Goal: Navigation & Orientation: Find specific page/section

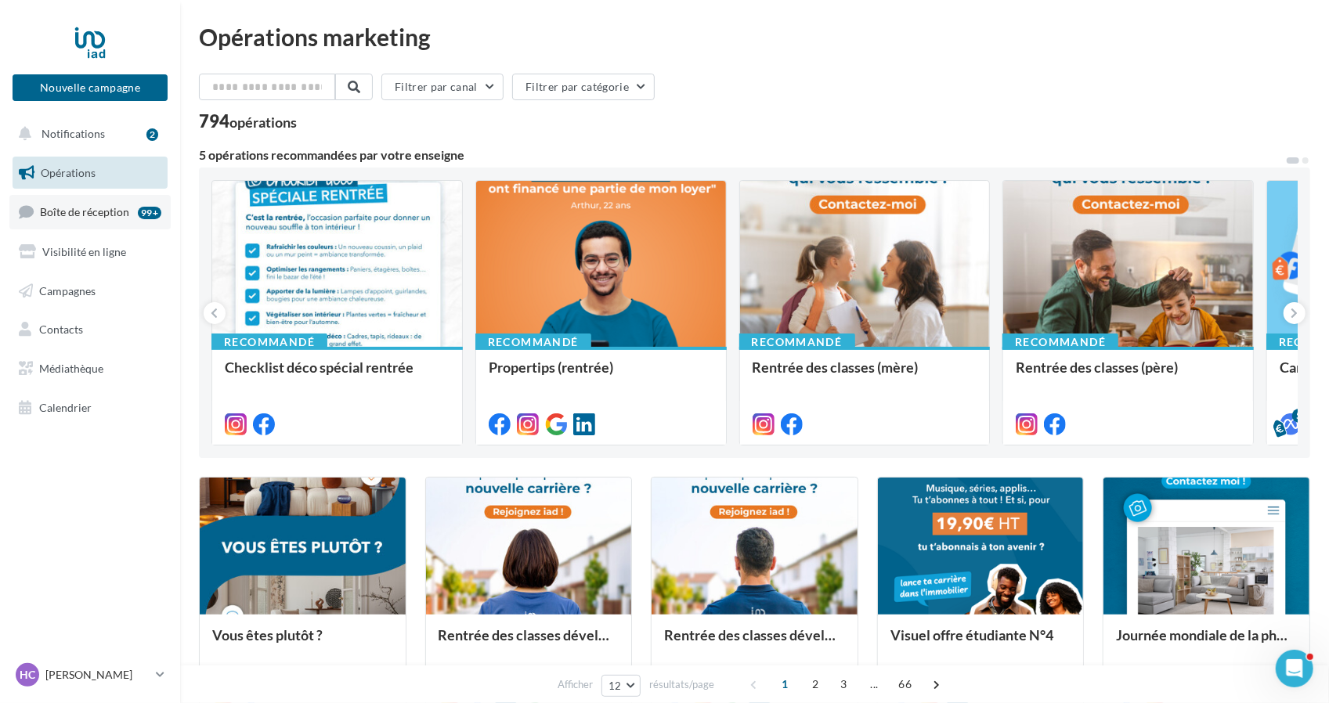
click at [78, 214] on span "Boîte de réception" at bounding box center [84, 211] width 89 height 13
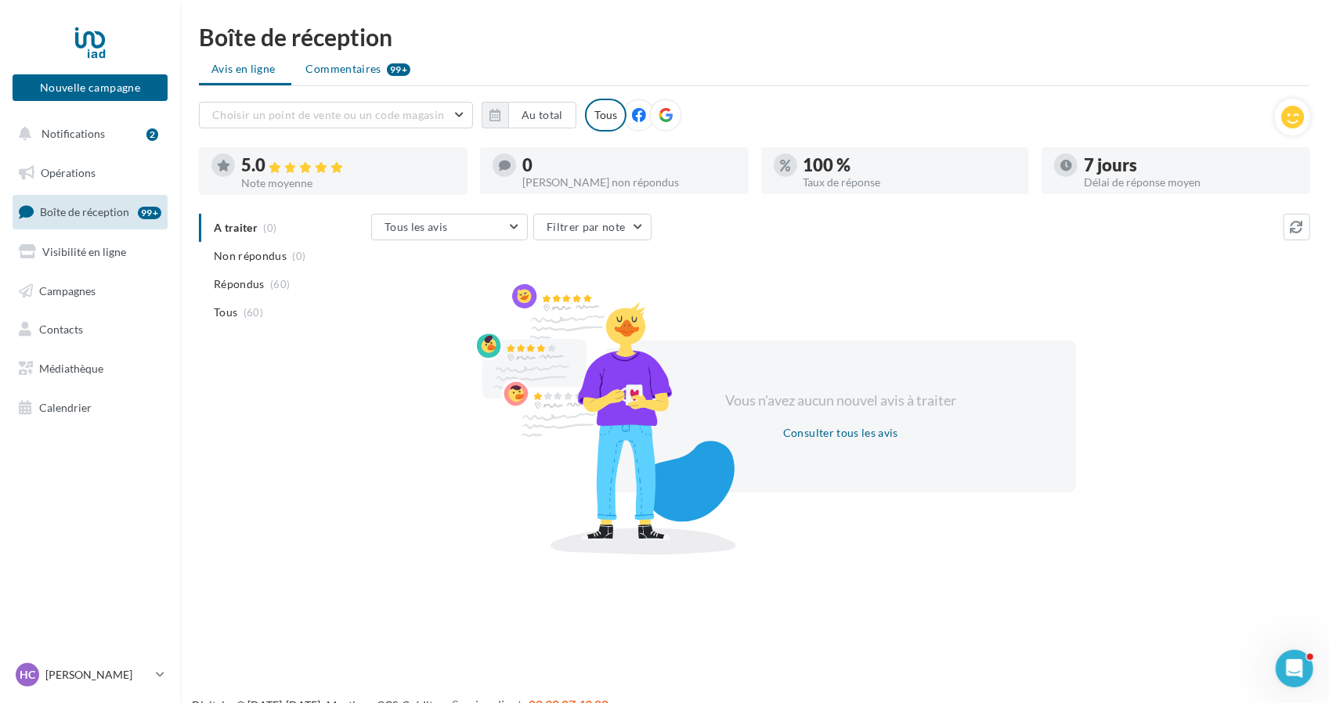
click at [335, 67] on span "Commentaires" at bounding box center [343, 69] width 75 height 16
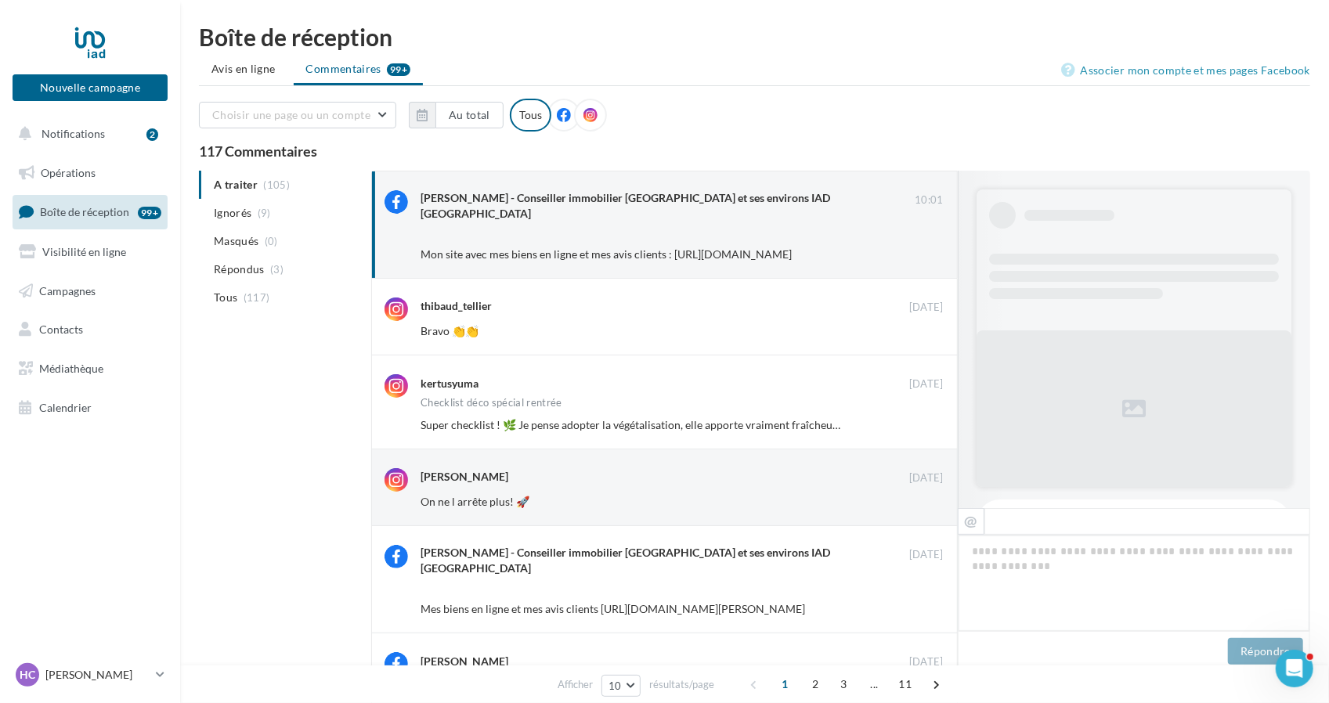
scroll to position [607, 0]
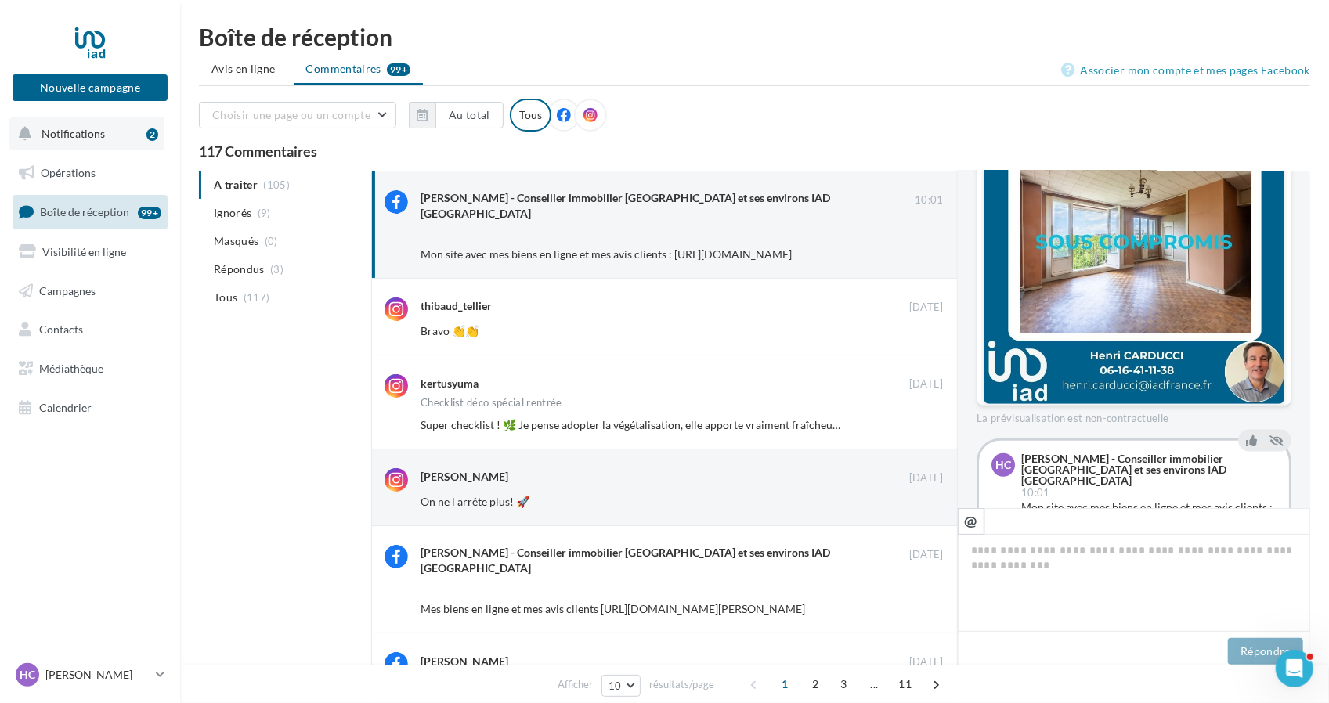
click at [108, 140] on button "Notifications 2" at bounding box center [86, 133] width 155 height 33
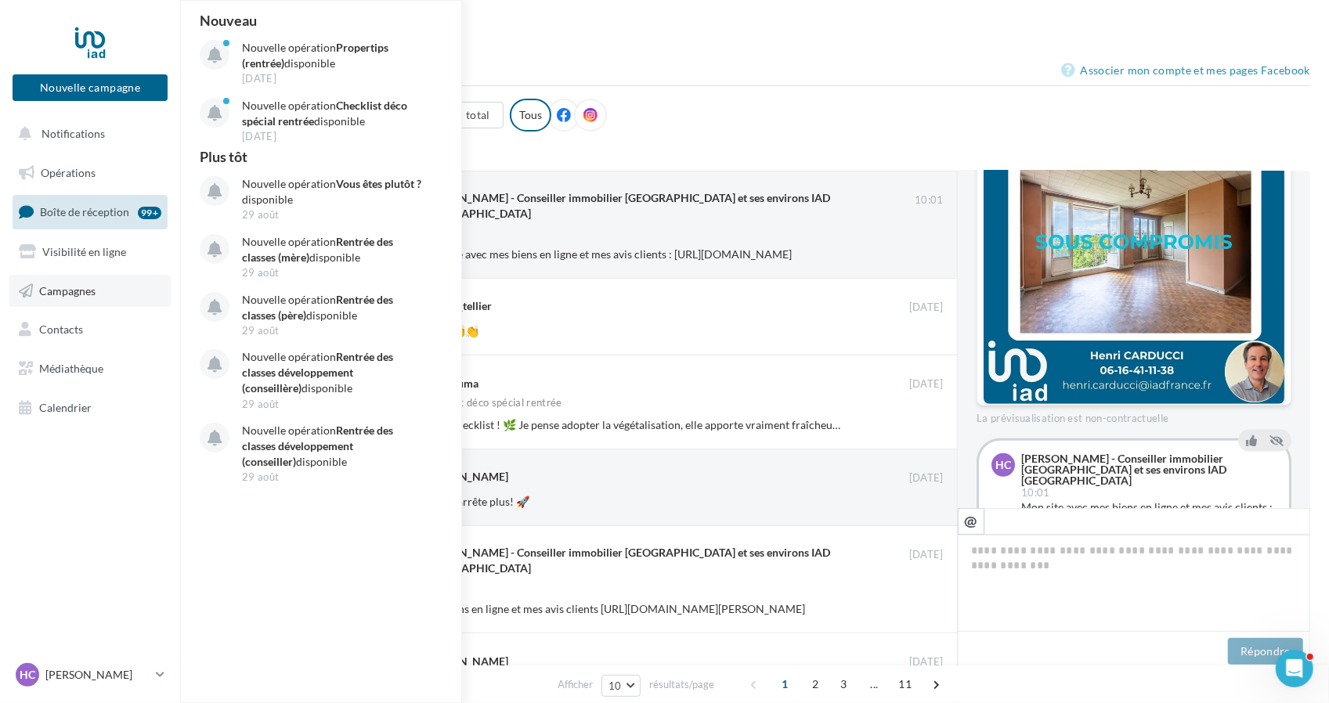
click at [72, 284] on span "Campagnes" at bounding box center [67, 290] width 56 height 13
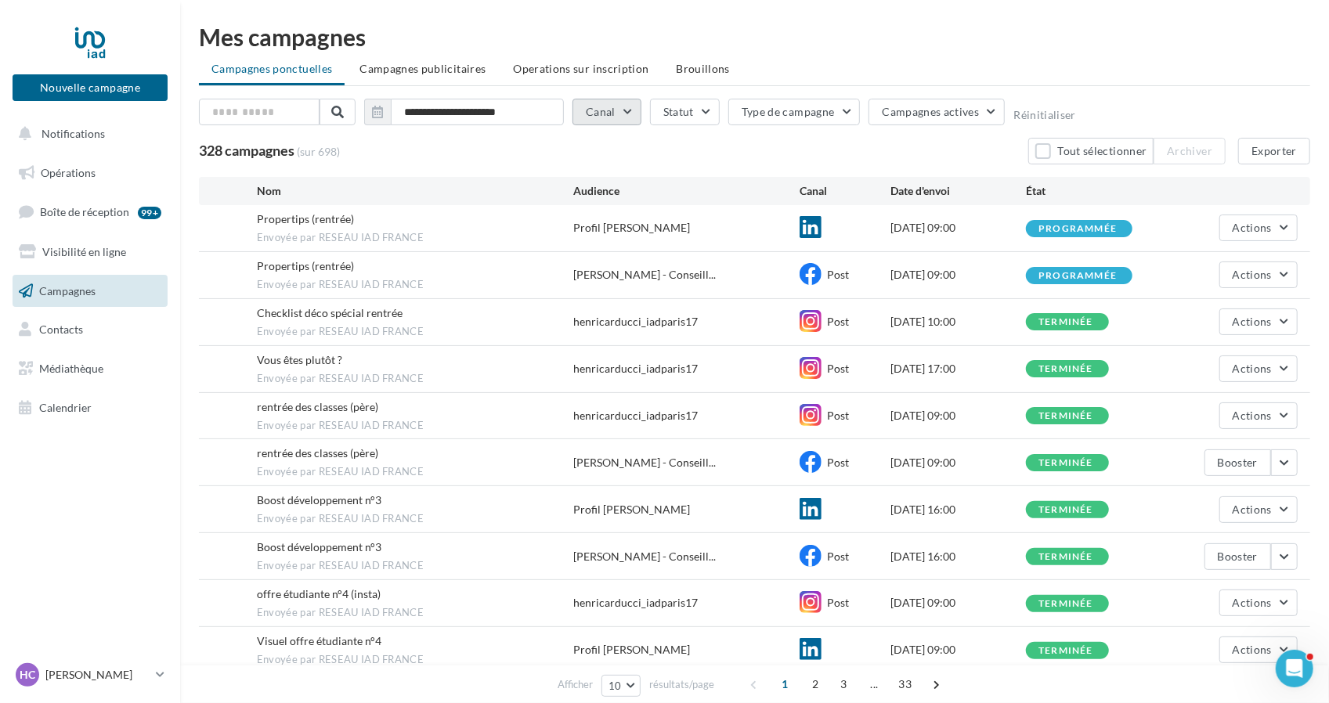
click at [614, 117] on button "Canal" at bounding box center [607, 112] width 69 height 27
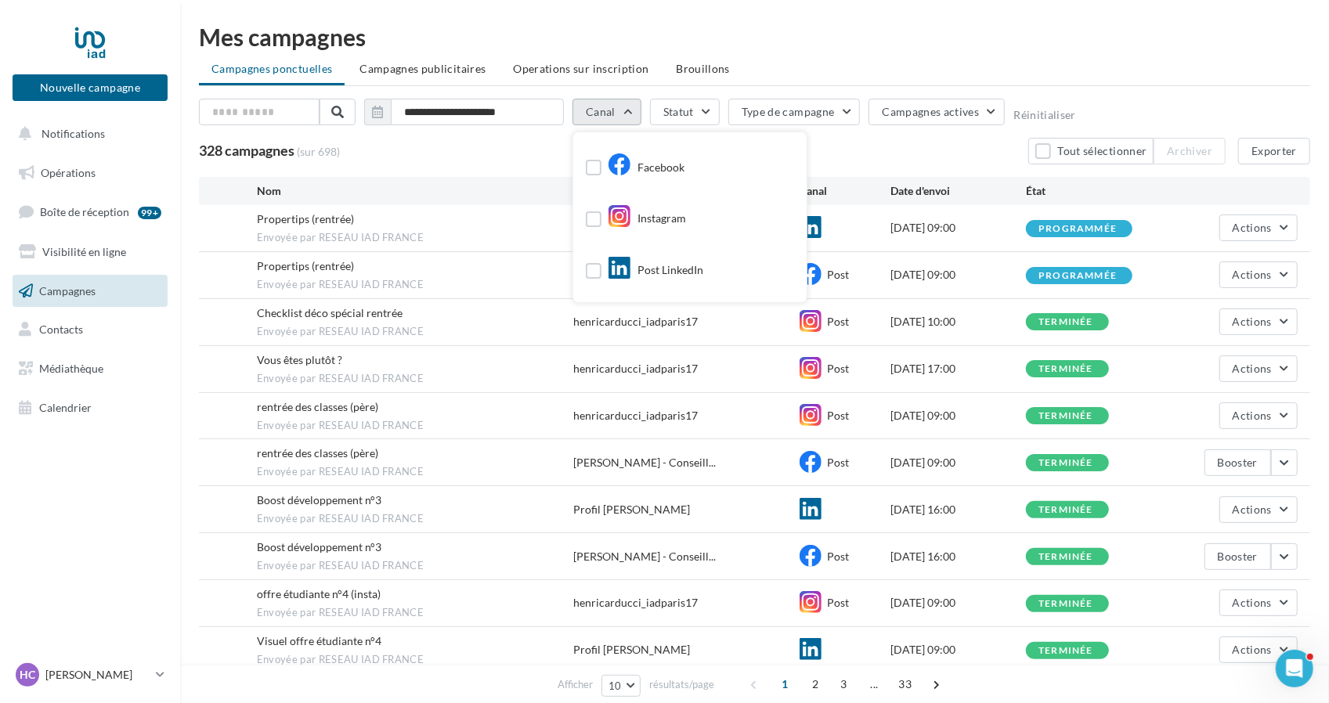
scroll to position [50, 0]
click at [598, 271] on label at bounding box center [594, 274] width 16 height 16
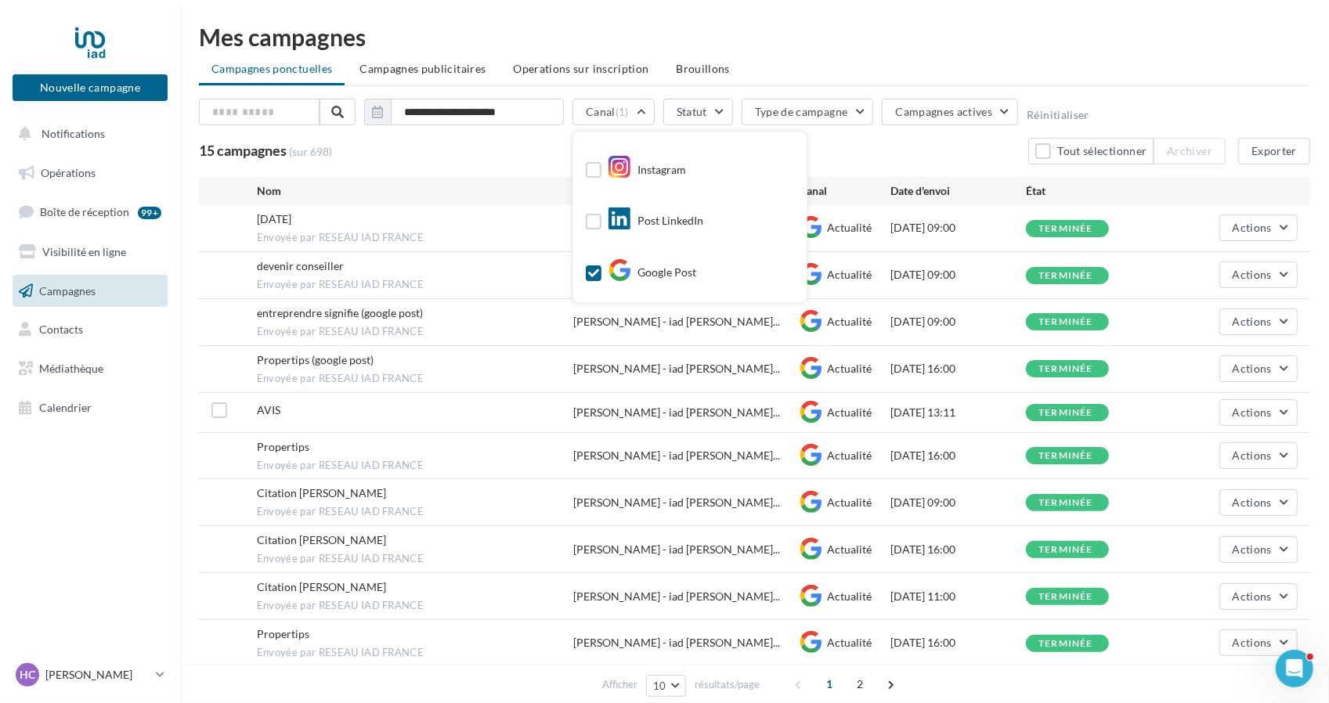
click at [472, 153] on div "15 campagnes (sur 698) Tout sélectionner Archiver Exporter" at bounding box center [754, 151] width 1111 height 27
